Goal: Task Accomplishment & Management: Use online tool/utility

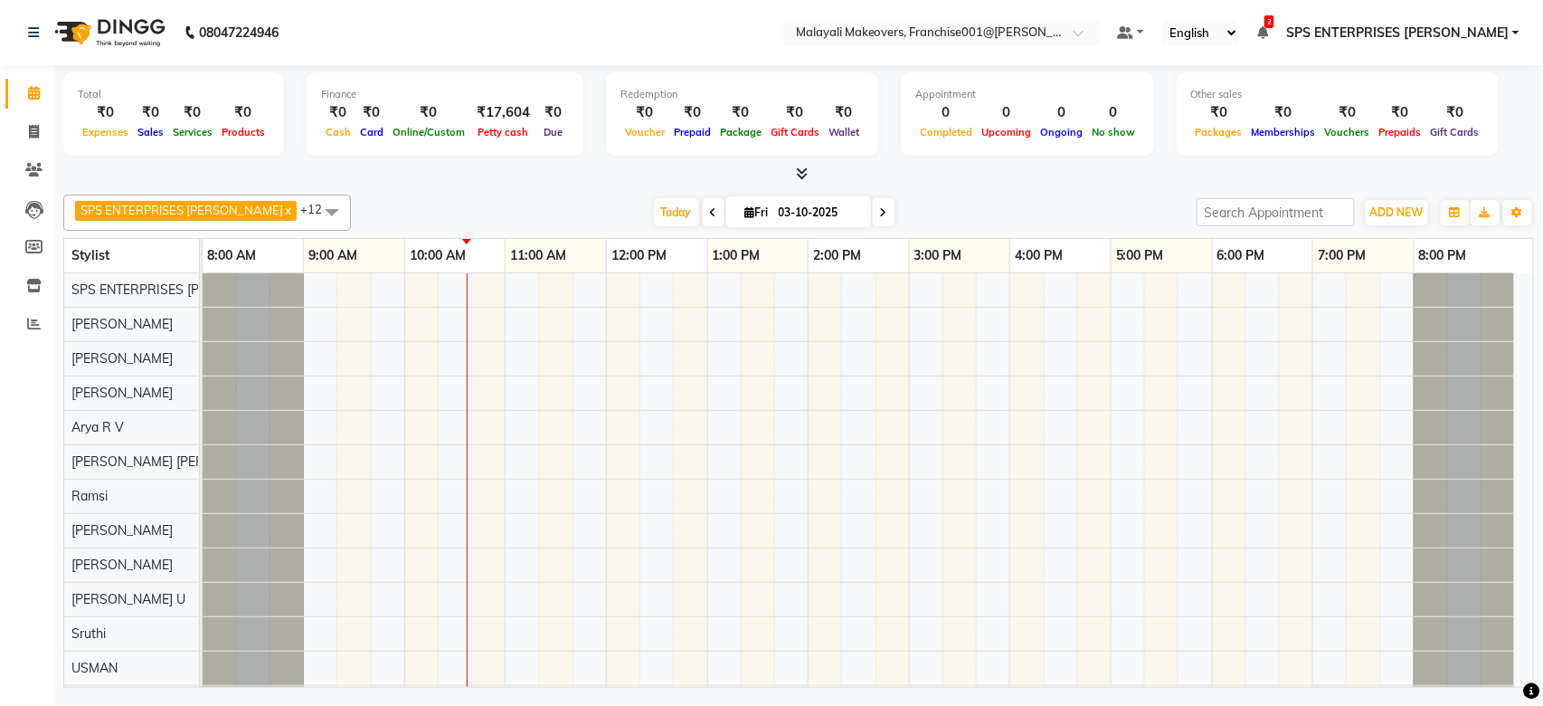
click at [798, 179] on icon at bounding box center [803, 173] width 12 height 14
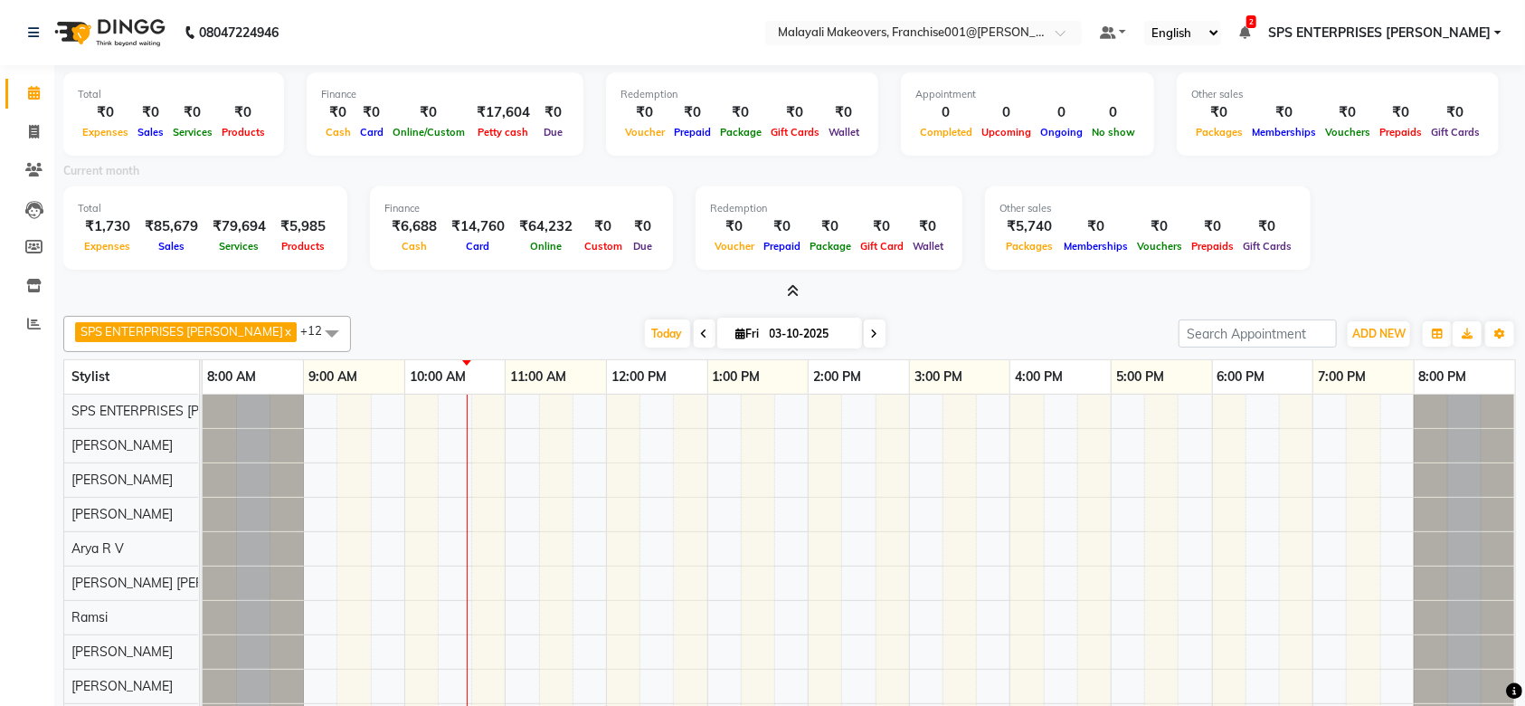
click at [797, 288] on icon at bounding box center [794, 291] width 12 height 14
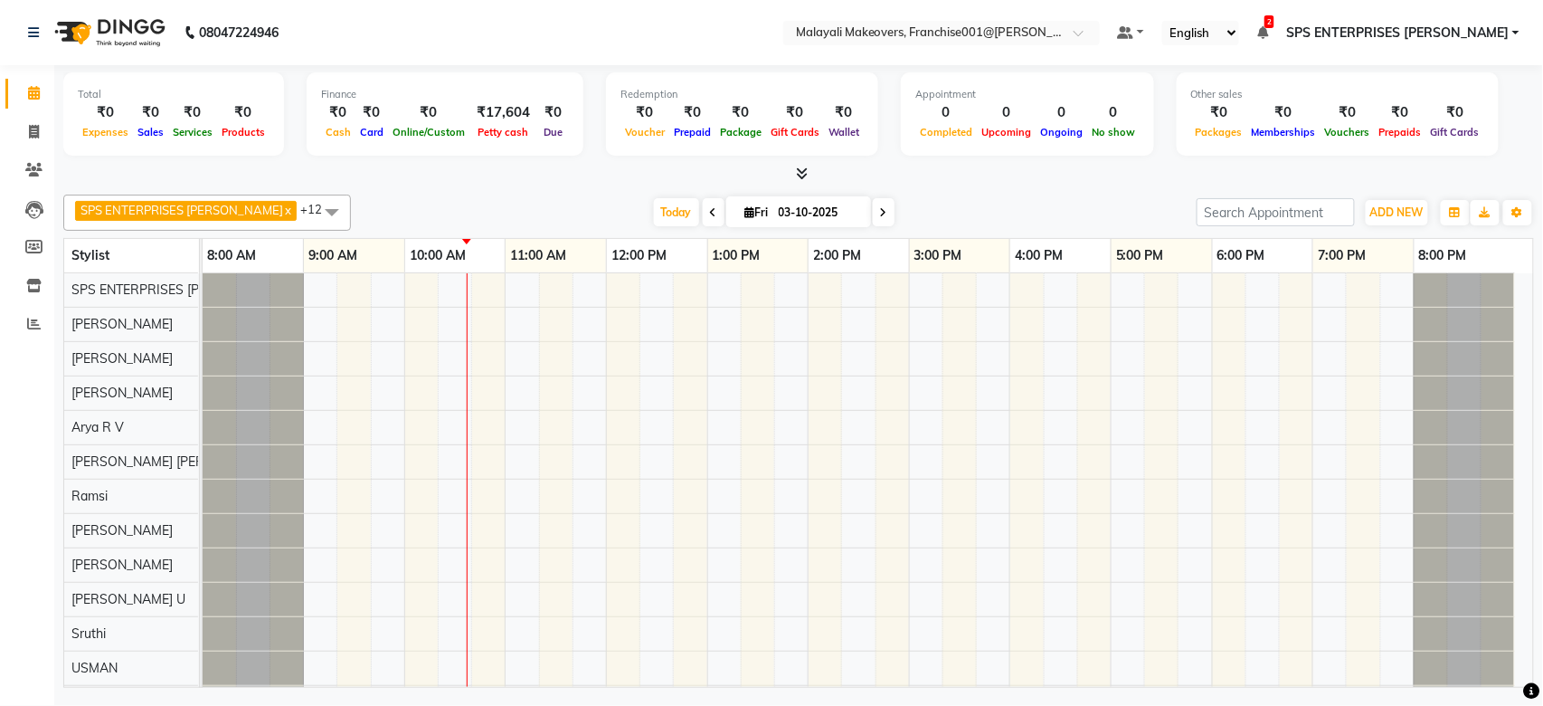
click at [800, 182] on span at bounding box center [799, 174] width 19 height 19
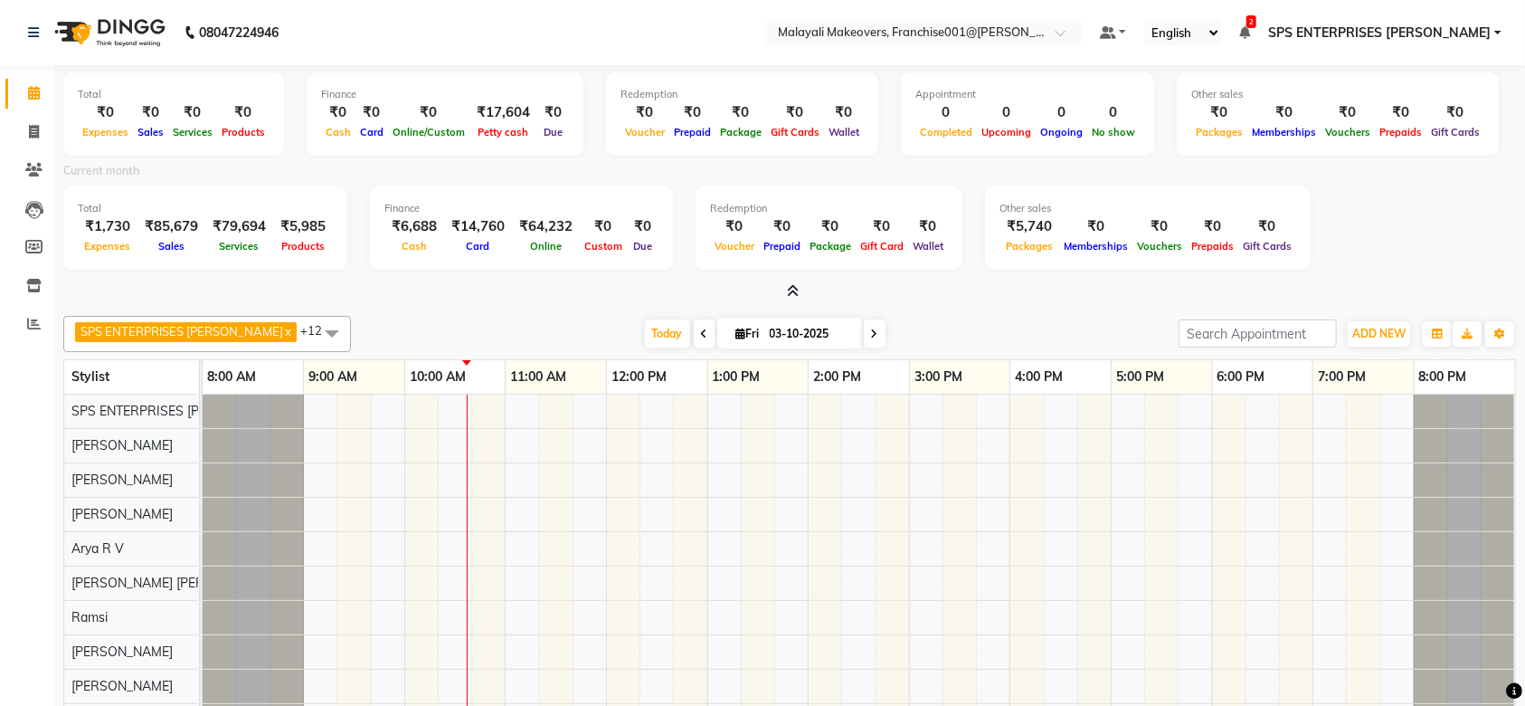
click at [788, 302] on div "Total ₹0 Expenses ₹0 Sales ₹0 Services ₹0 Products Finance ₹0 Cash ₹0 Card ₹0 O…" at bounding box center [789, 439] width 1471 height 748
click at [792, 298] on span at bounding box center [790, 291] width 19 height 19
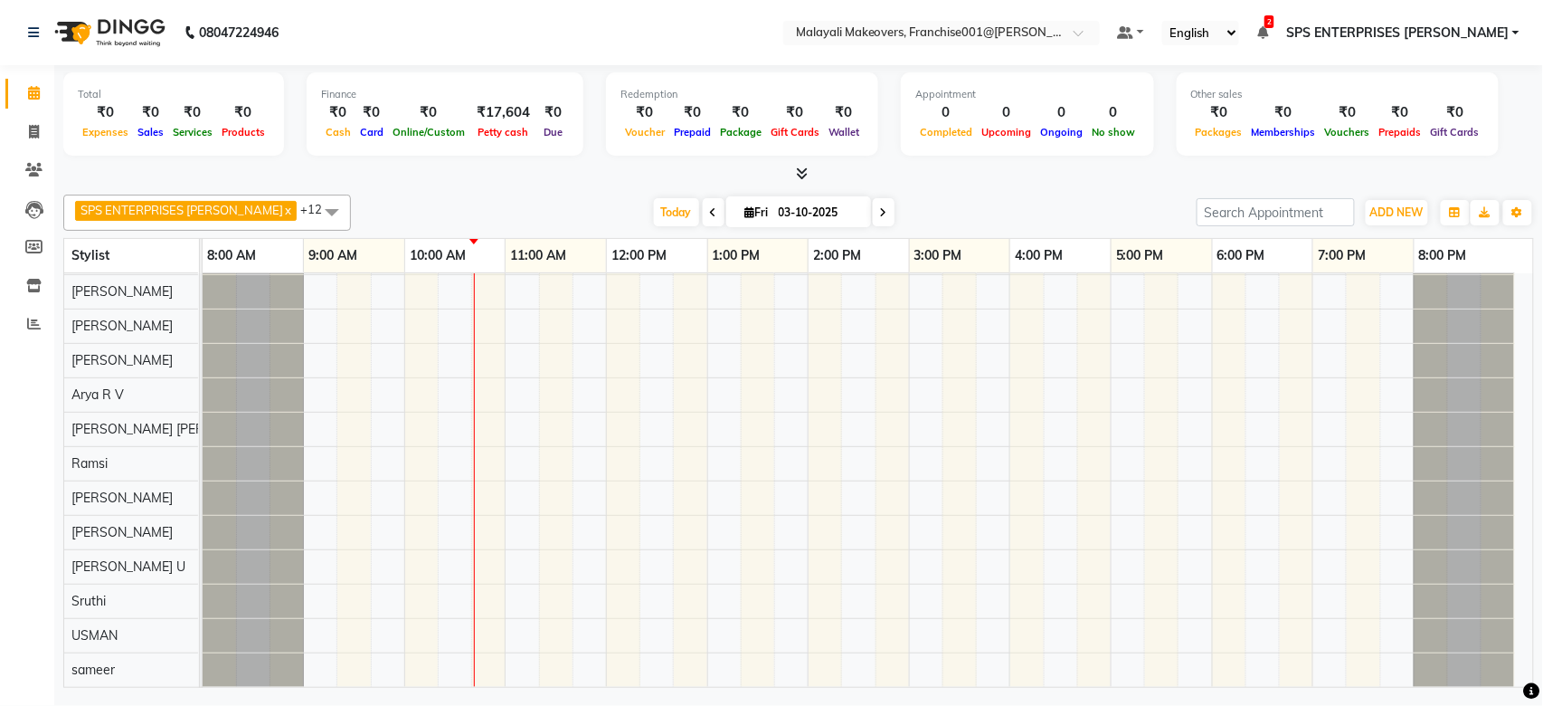
scroll to position [51, 0]
click at [478, 641] on div at bounding box center [868, 464] width 1331 height 446
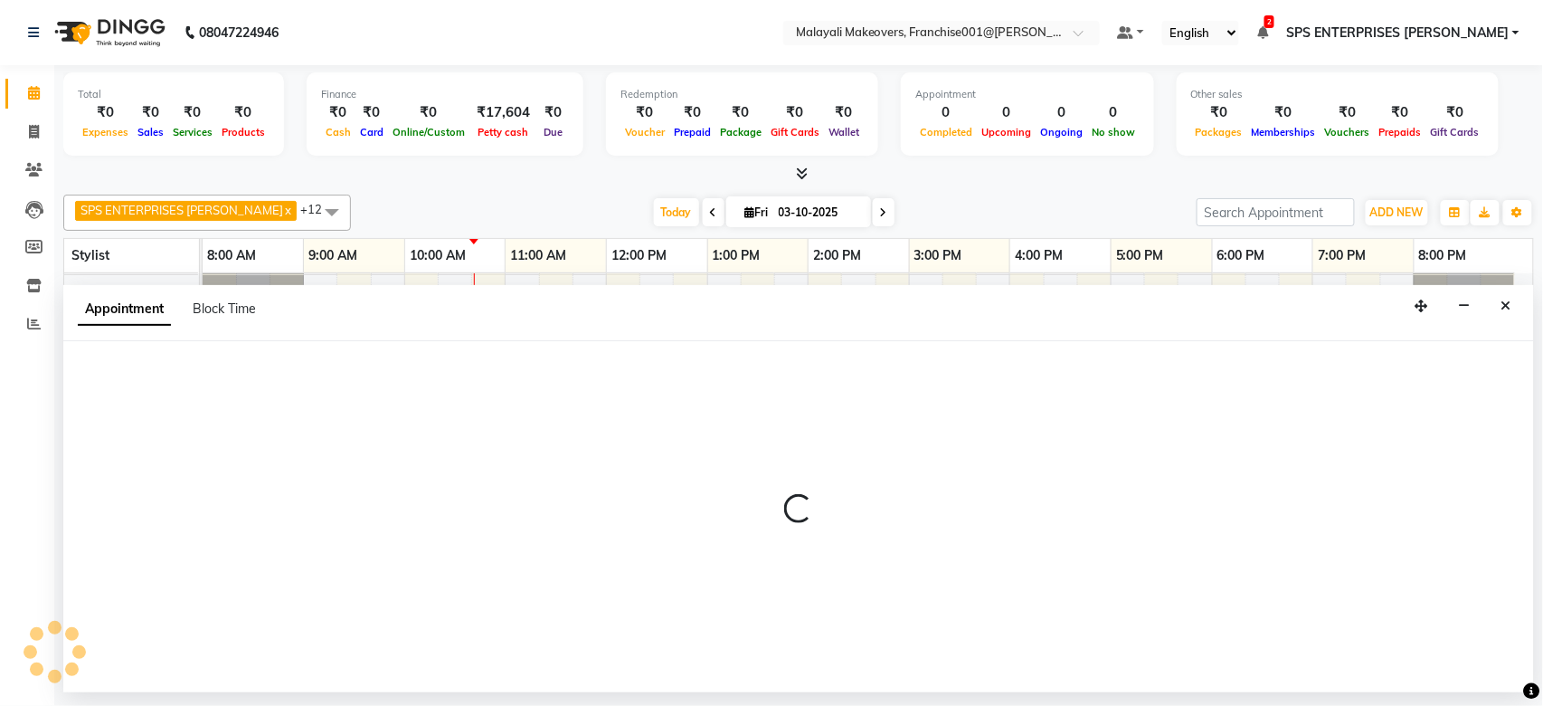
select select "91609"
select select "645"
select select "tentative"
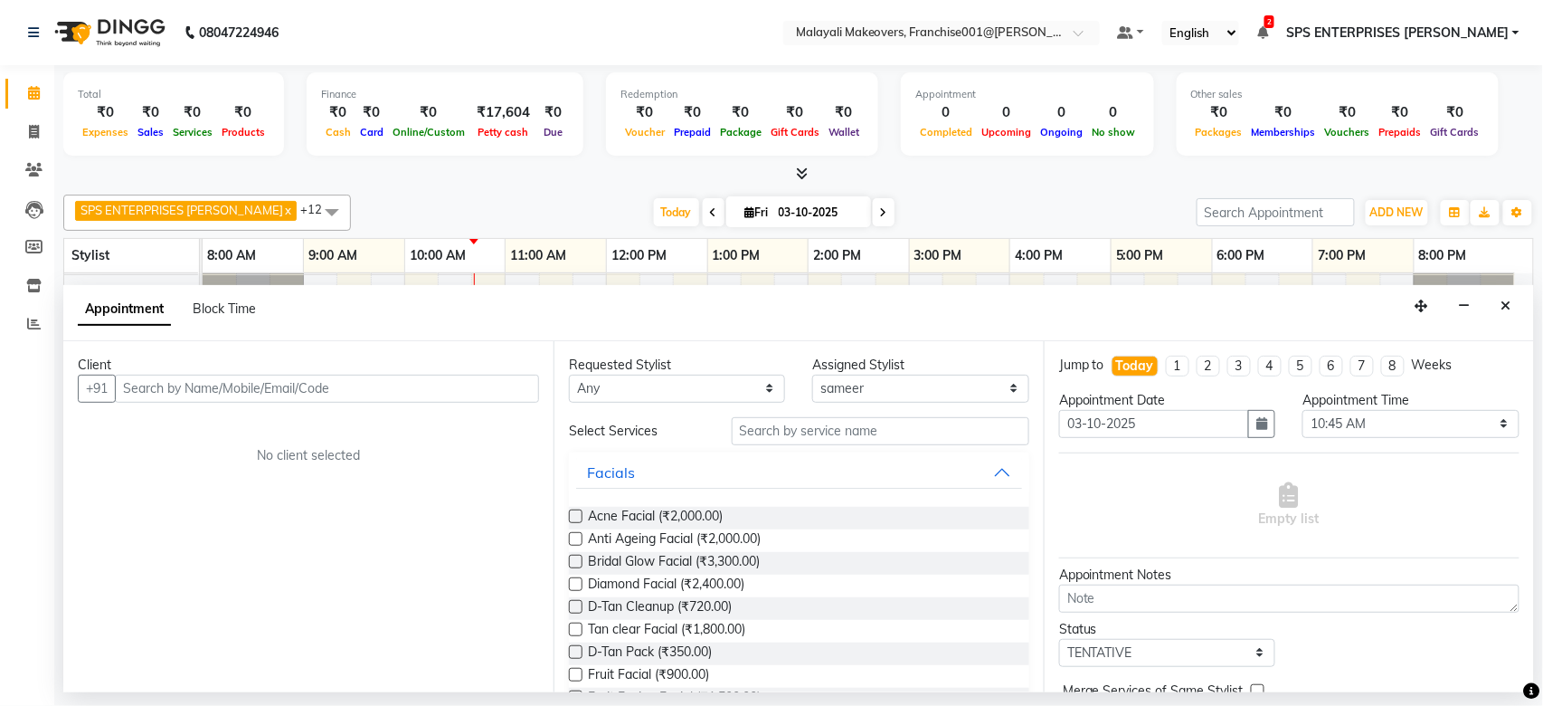
click at [239, 384] on input "text" at bounding box center [327, 388] width 424 height 28
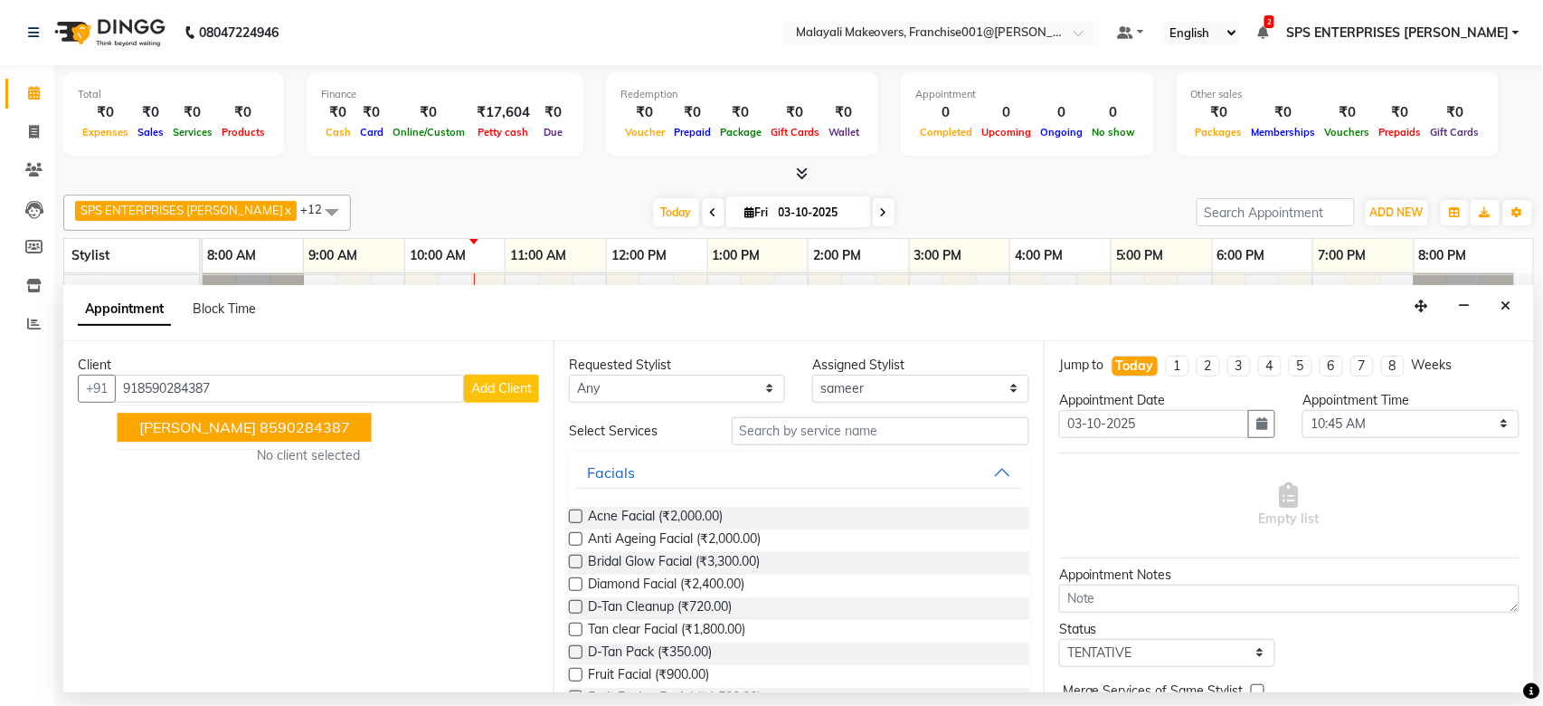
click at [184, 416] on button "Amal Sajeev 8590284387" at bounding box center [245, 426] width 254 height 29
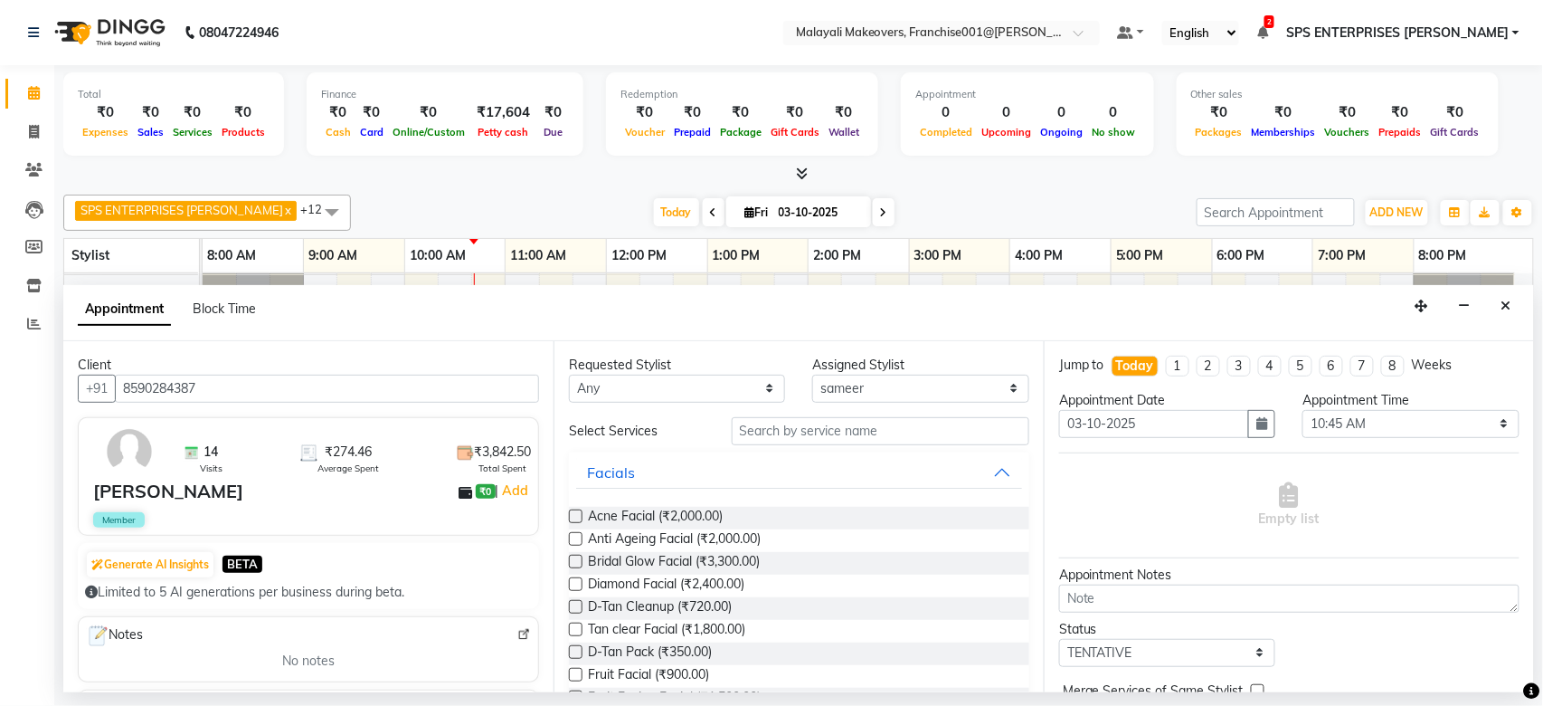
type input "8590284387"
click at [833, 434] on input "text" at bounding box center [881, 431] width 298 height 28
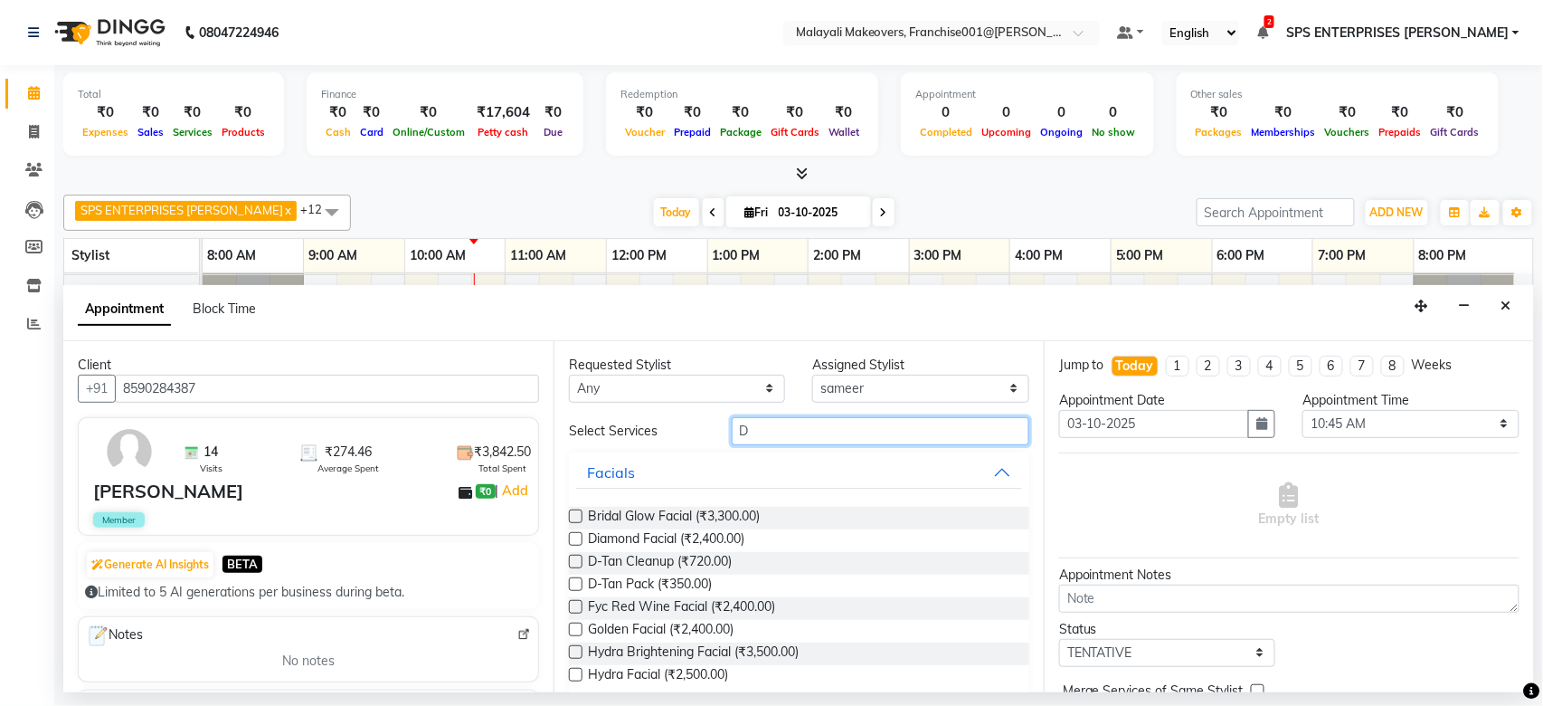
type input "D"
click at [576, 563] on label at bounding box center [576, 562] width 14 height 14
click at [576, 563] on input "checkbox" at bounding box center [575, 563] width 12 height 12
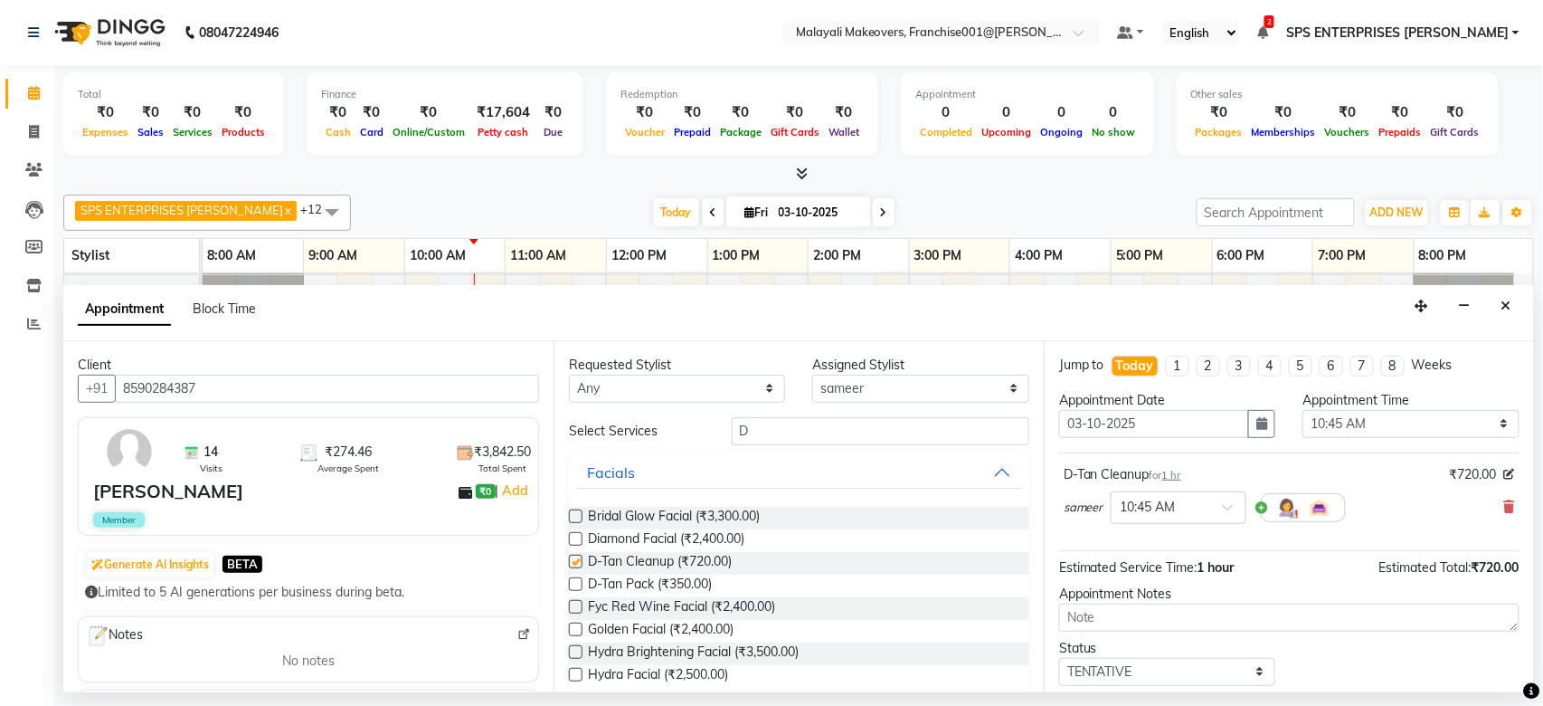
checkbox input "false"
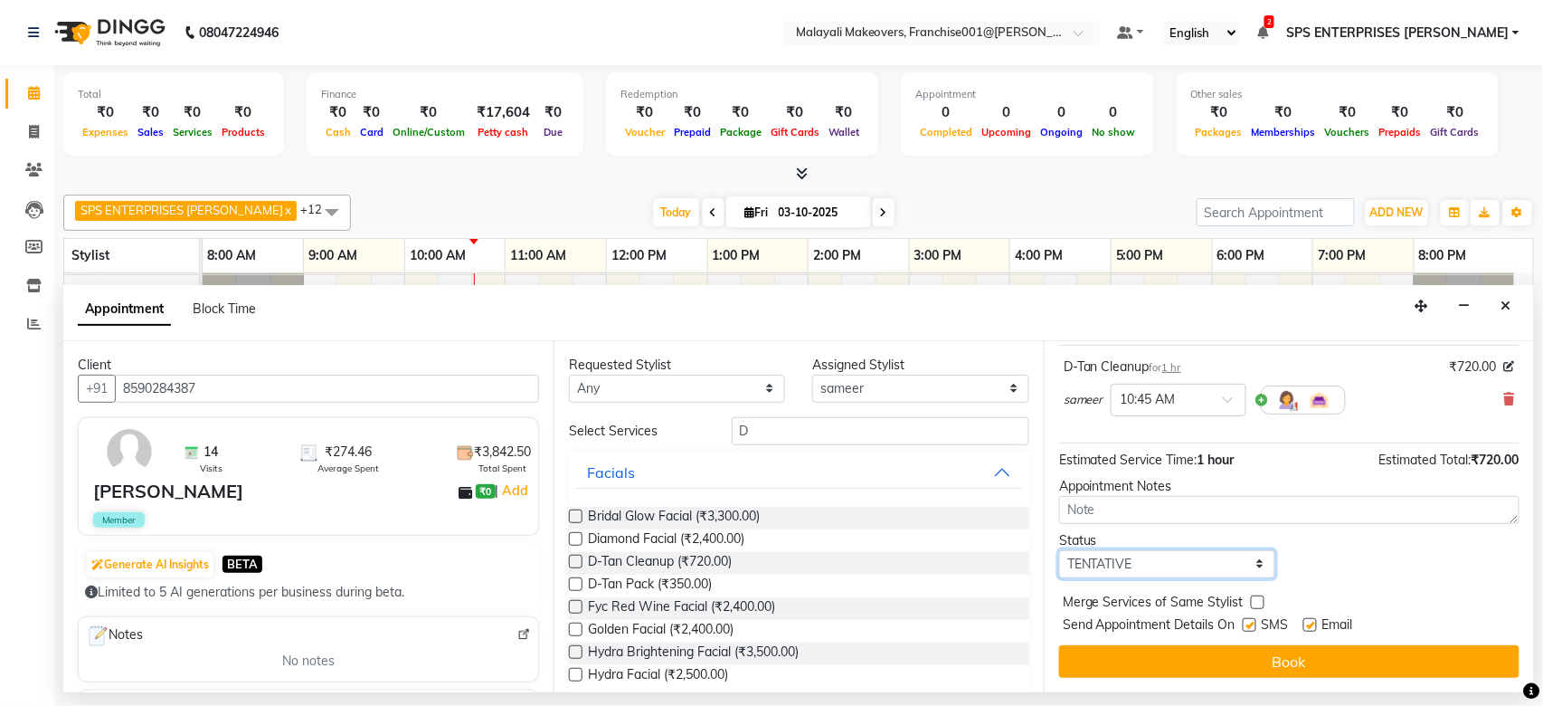
click at [1207, 556] on select "Select TENTATIVE CONFIRM CHECK-IN UPCOMING" at bounding box center [1167, 564] width 216 height 28
click at [1204, 552] on select "Select TENTATIVE CONFIRM CHECK-IN UPCOMING" at bounding box center [1167, 564] width 216 height 28
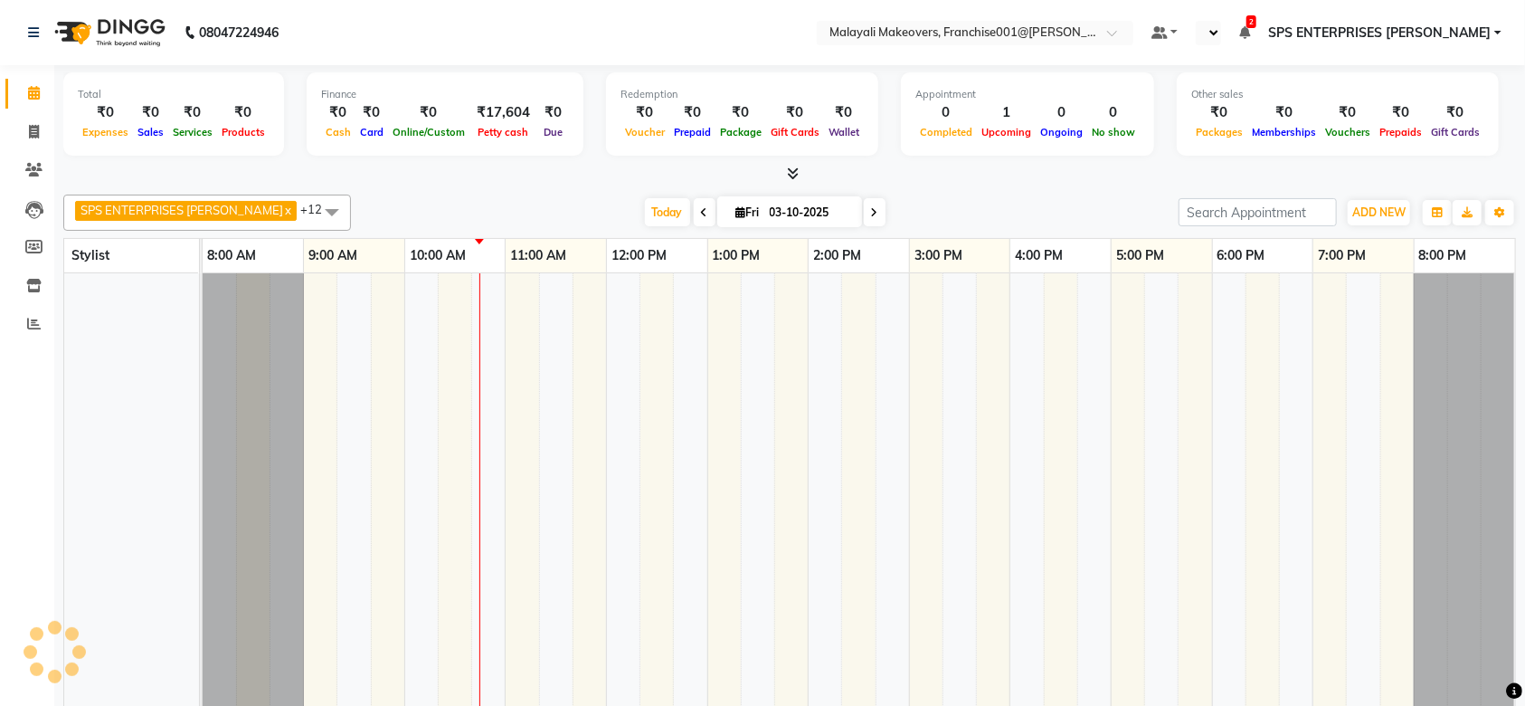
select select "en"
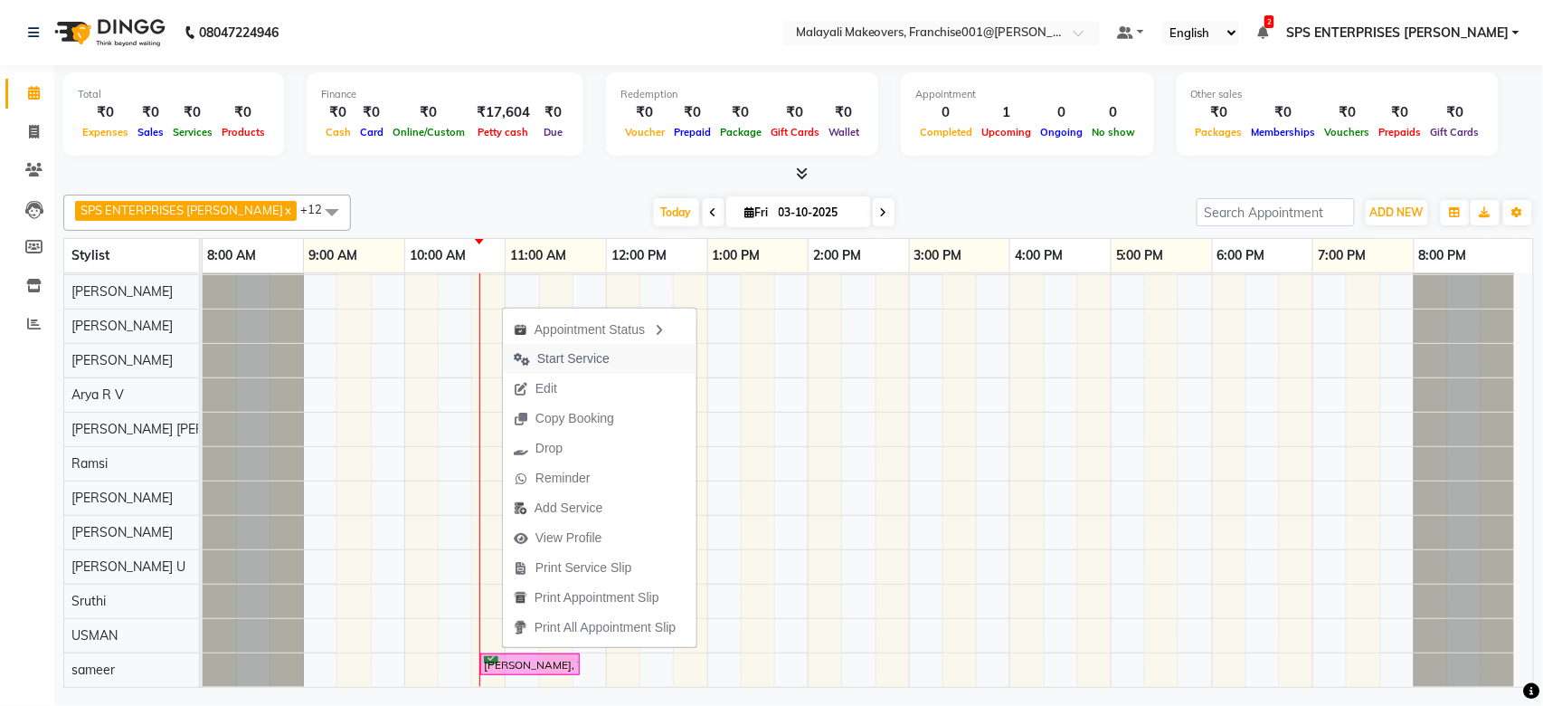
click at [606, 358] on span "Start Service" at bounding box center [573, 358] width 72 height 19
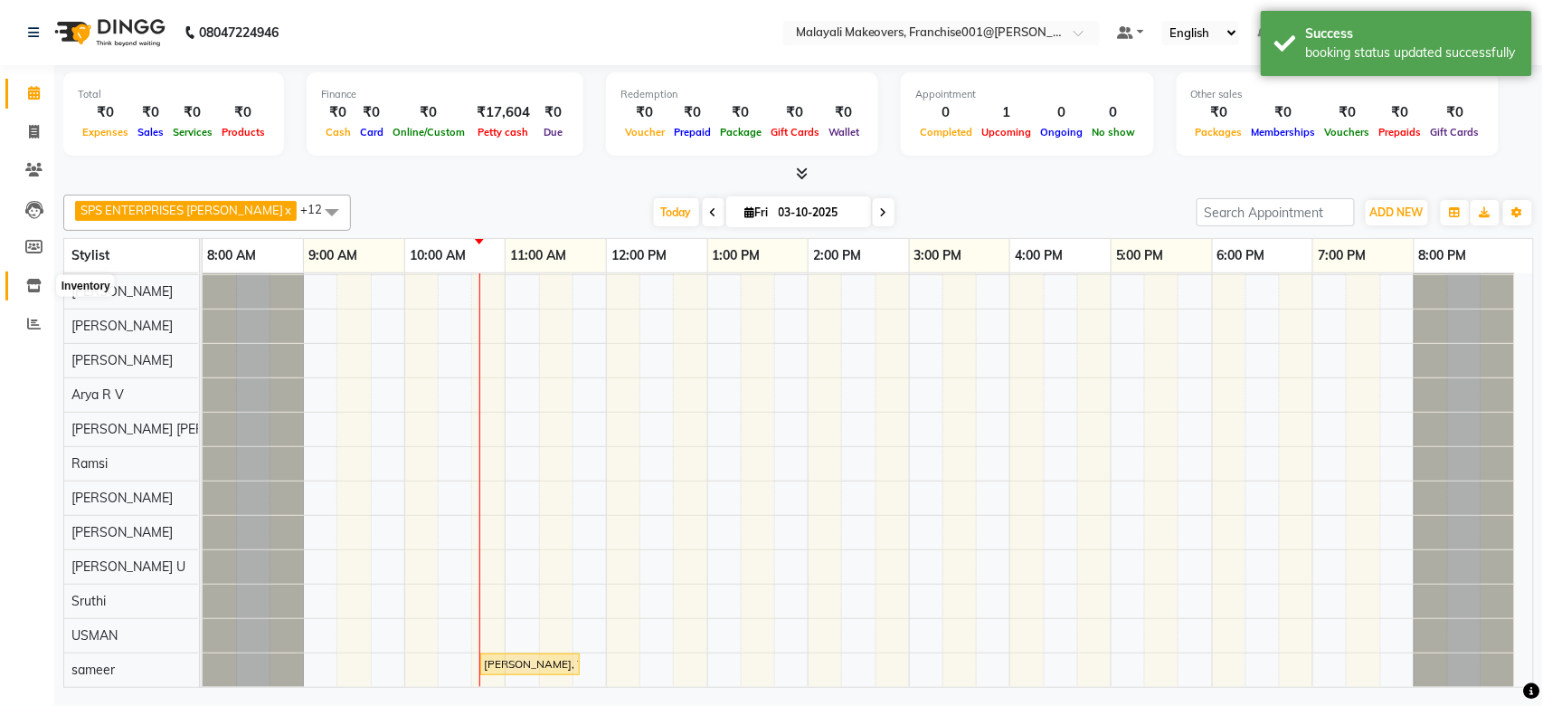
click at [37, 282] on icon at bounding box center [33, 286] width 15 height 14
select select
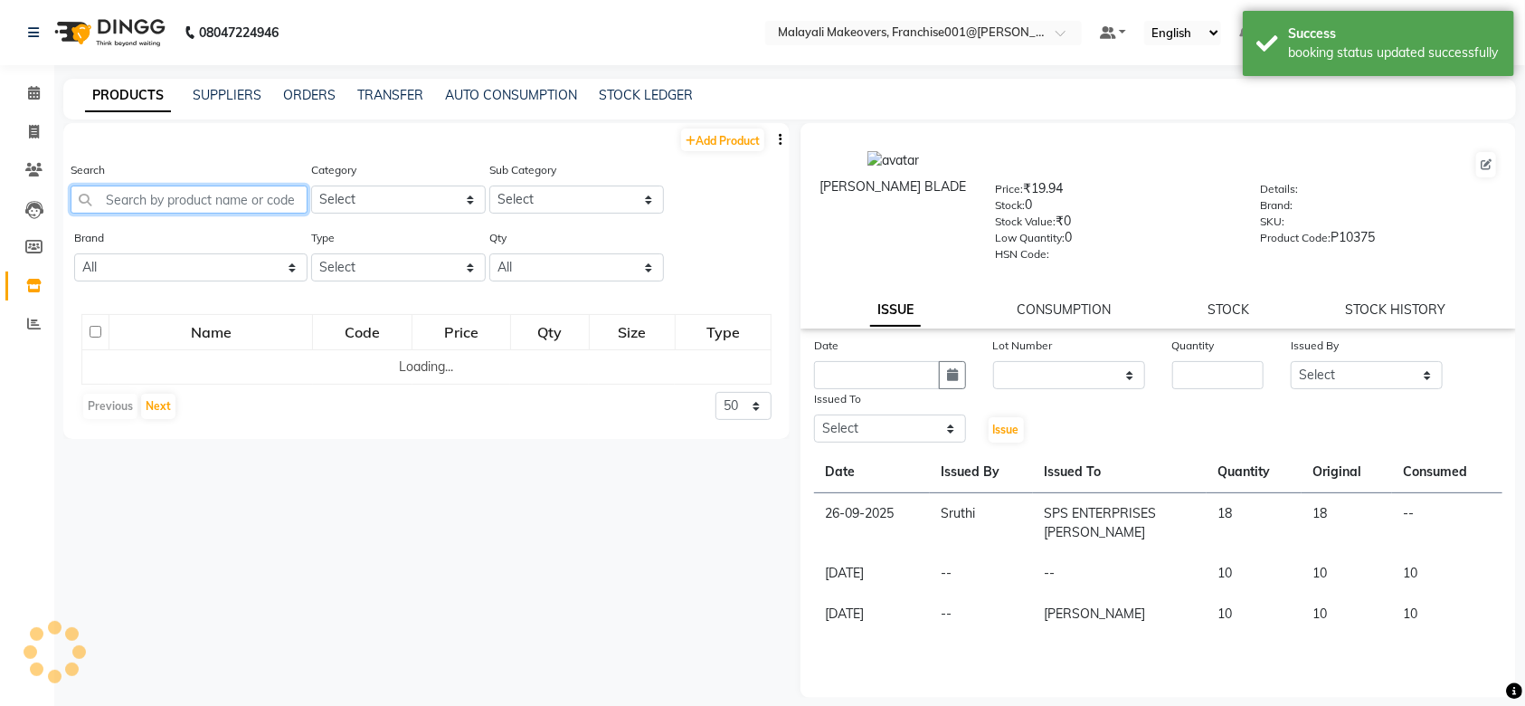
click at [255, 209] on input "text" at bounding box center [189, 199] width 237 height 28
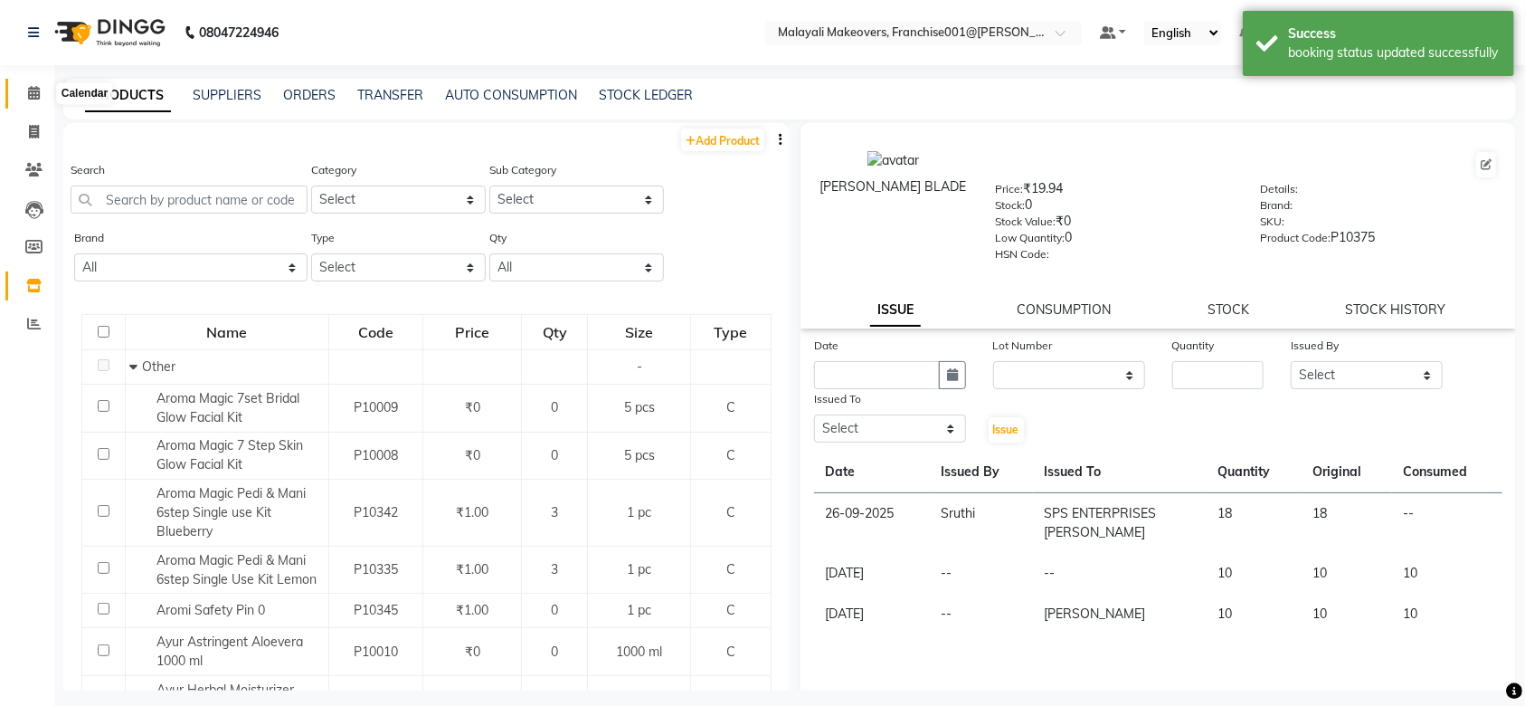
click at [36, 100] on icon at bounding box center [34, 93] width 12 height 14
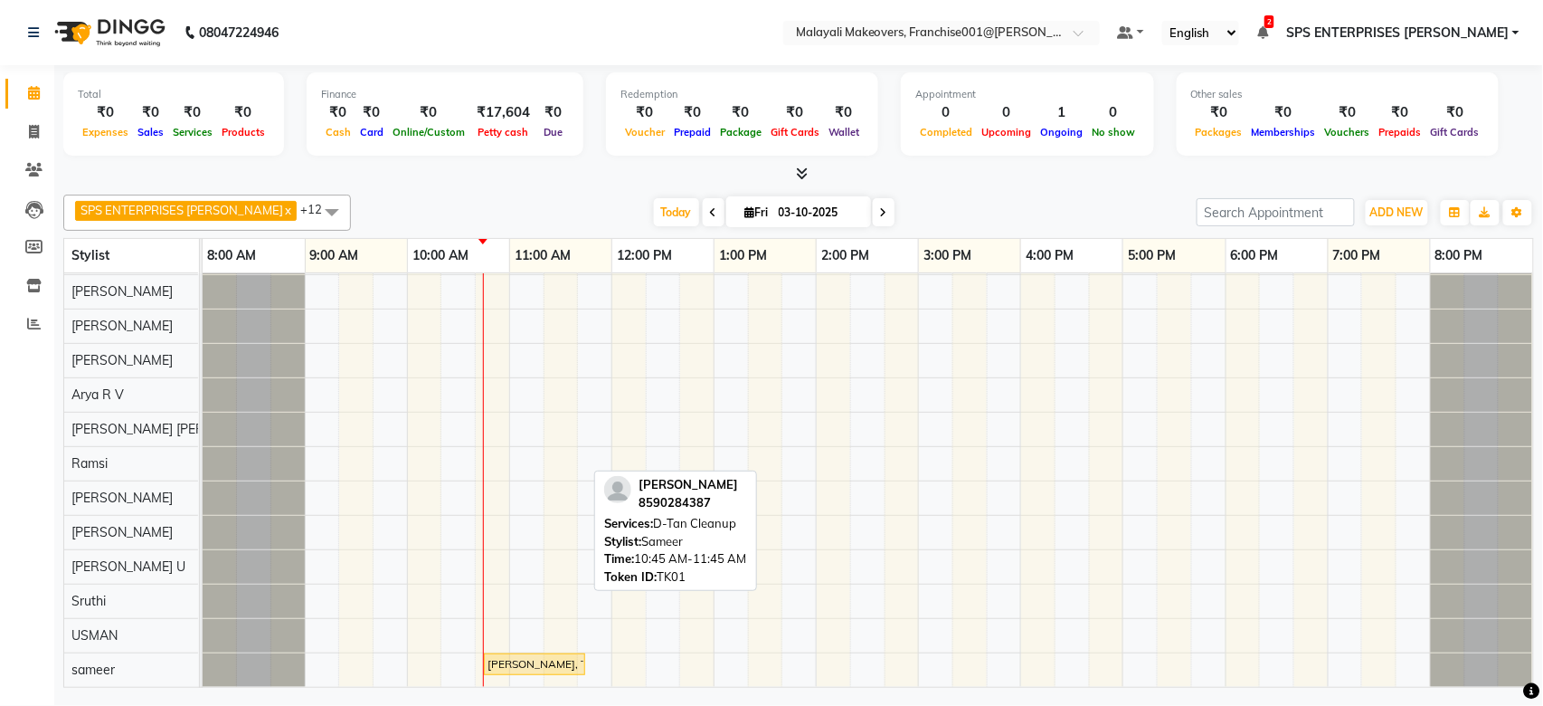
scroll to position [51, 0]
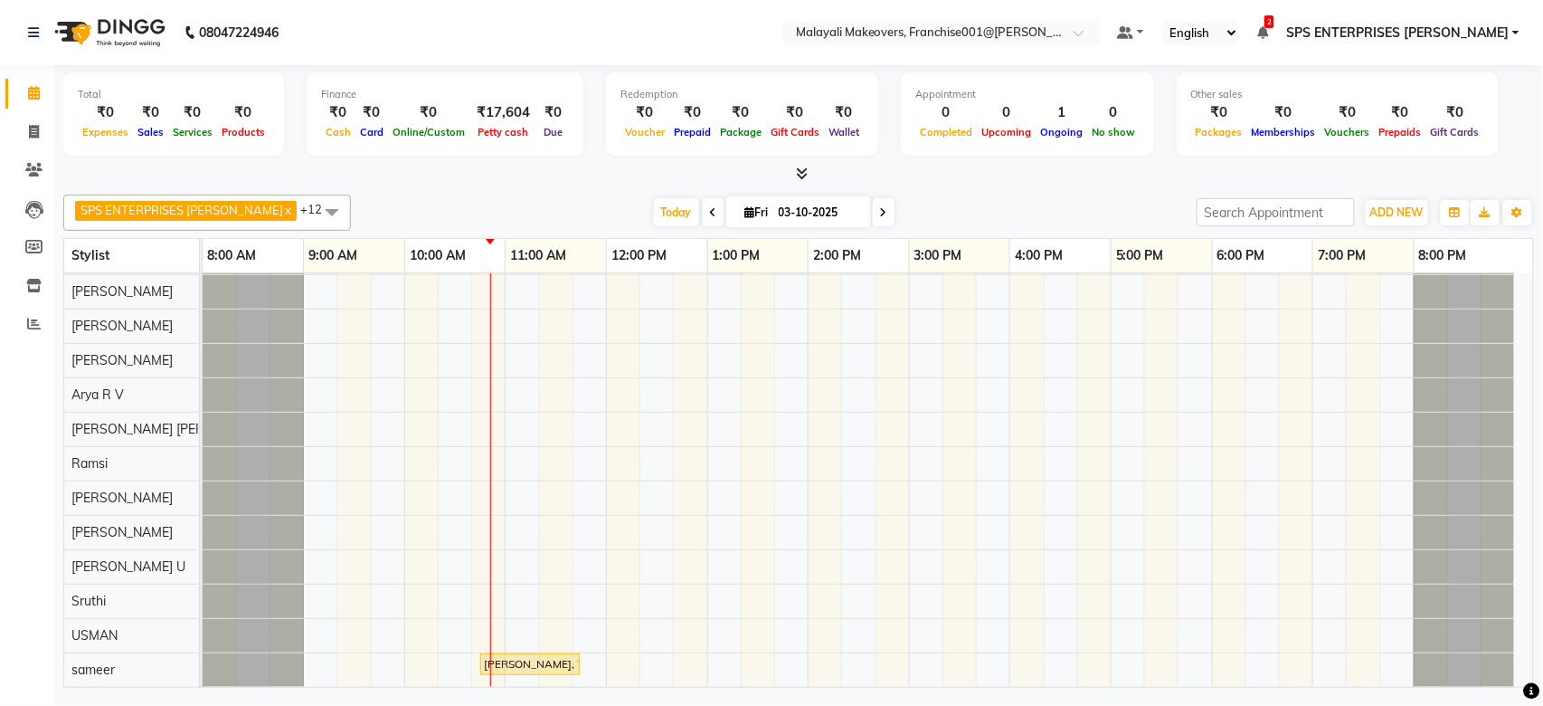
click at [0, 313] on li "Reports" at bounding box center [27, 324] width 54 height 39
